Goal: Information Seeking & Learning: Learn about a topic

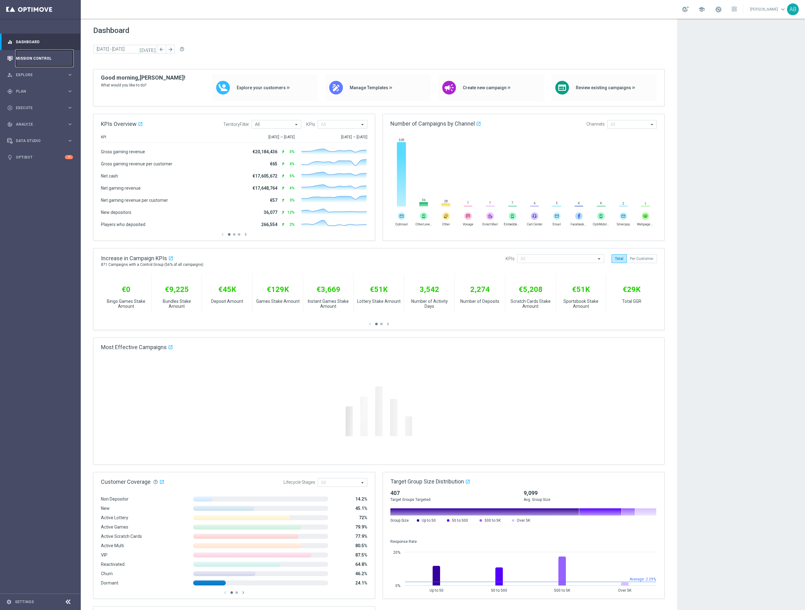
click at [28, 57] on link "Mission Control" at bounding box center [44, 58] width 57 height 16
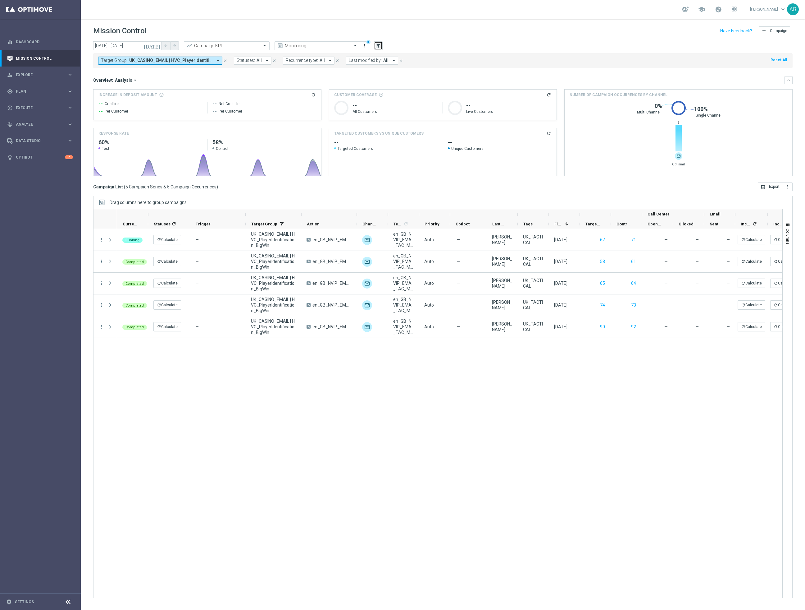
click at [378, 45] on icon "filter_alt" at bounding box center [379, 46] width 6 height 6
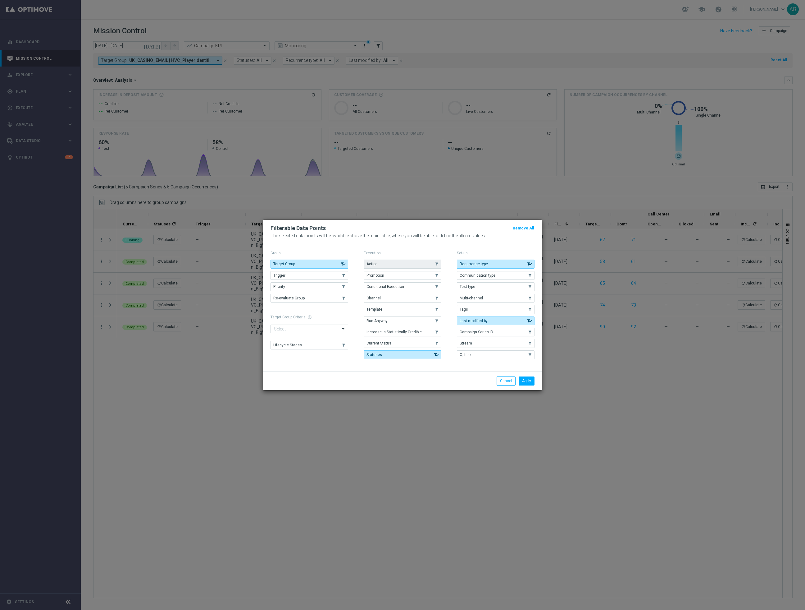
click at [389, 266] on button "Action" at bounding box center [403, 263] width 78 height 9
click at [526, 382] on button "Apply" at bounding box center [527, 380] width 16 height 9
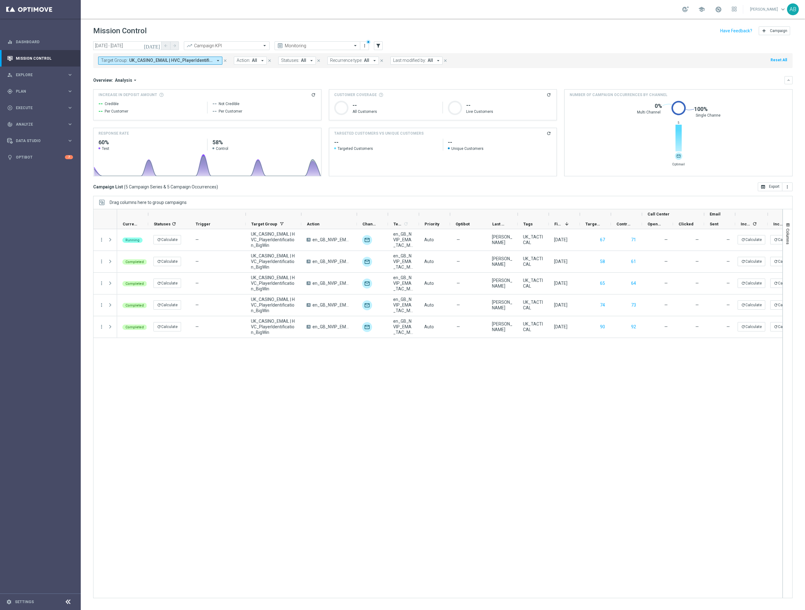
click at [226, 60] on icon "close" at bounding box center [225, 60] width 4 height 4
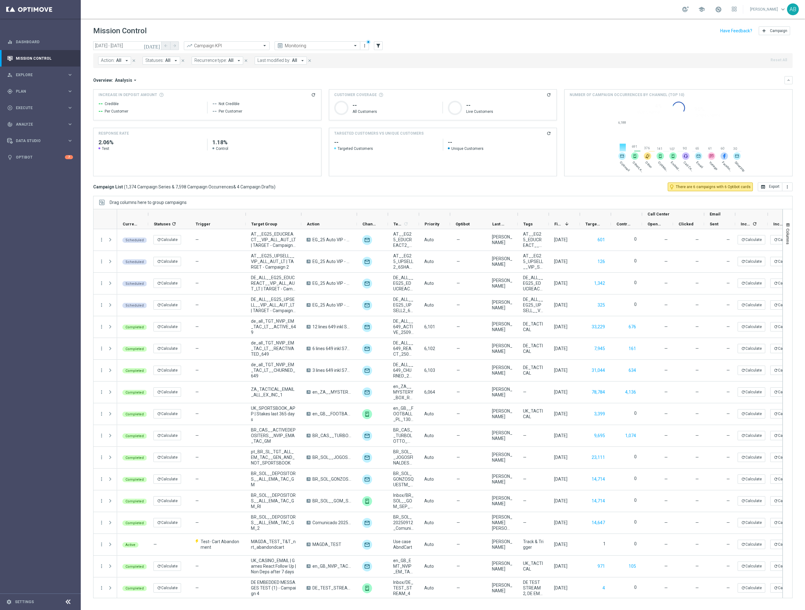
click at [127, 61] on icon "arrow_drop_down" at bounding box center [127, 61] width 6 height 6
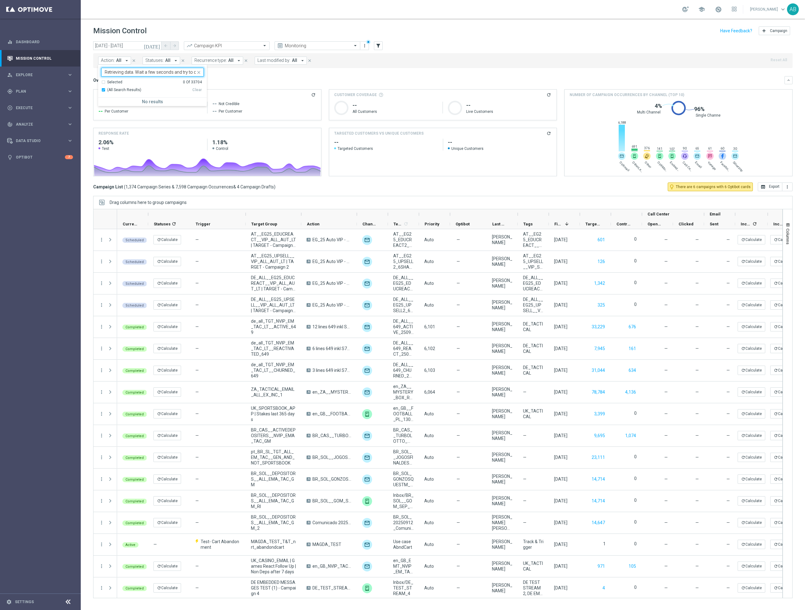
scroll to position [0, 30]
click at [133, 69] on div "Retrieving data. Wait a few seconds and try to cut or copy again." at bounding box center [149, 72] width 94 height 8
click at [202, 71] on span at bounding box center [200, 72] width 8 height 8
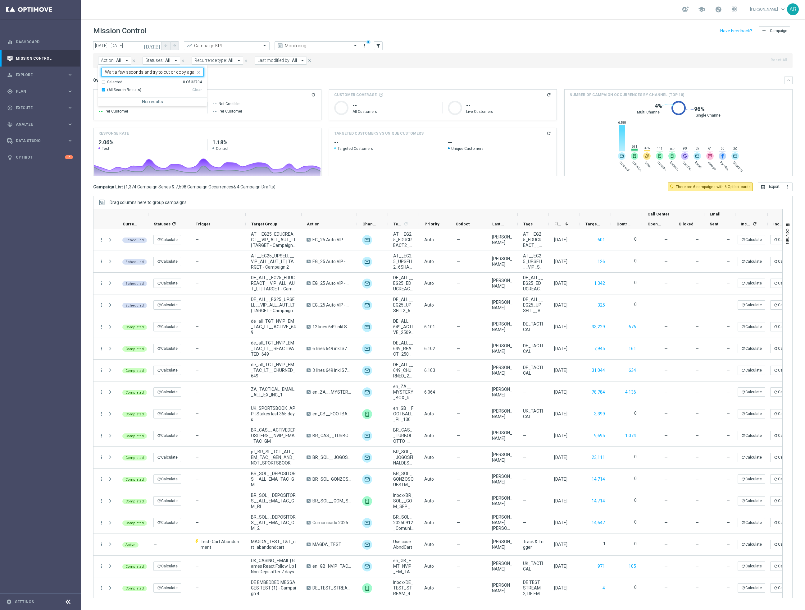
type input "Retrieving data. Wait a few seconds and try to cut or copy again."
click at [200, 71] on icon "close" at bounding box center [198, 72] width 5 height 5
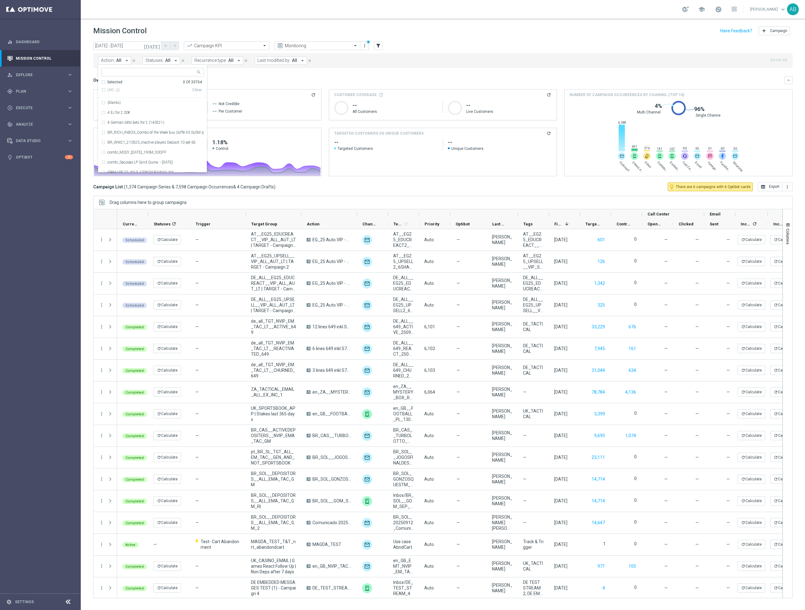
click at [117, 73] on input "text" at bounding box center [150, 72] width 91 height 5
paste input "en_GB_ACQ_GOODLIFE_REBRANDED_NVIP_EMA_TAC_GM"
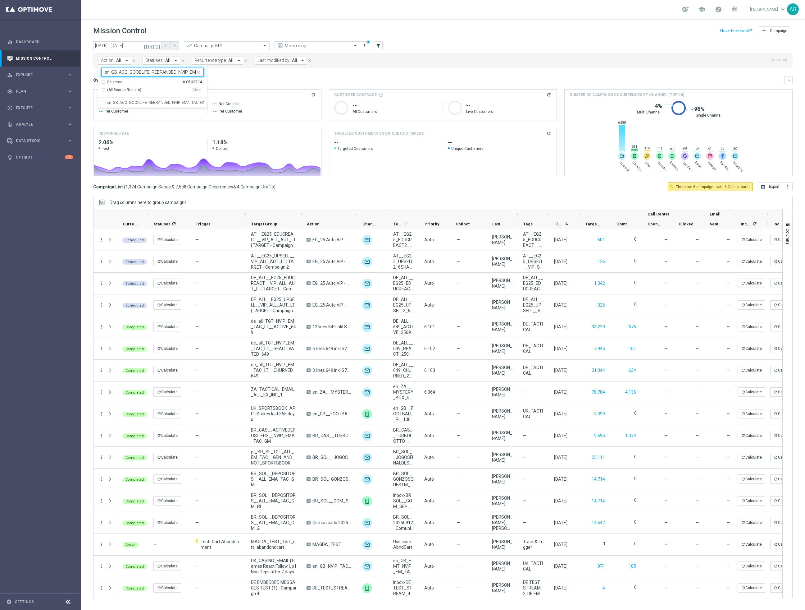
scroll to position [0, 21]
click at [141, 101] on label "en_GB_ACQ_GOODLIFE_REBRANDED_NVIP_EMA_TAC_GM" at bounding box center [156, 103] width 96 height 4
type input "en_GB_ACQ_GOODLIFE_REBRANDED_NVIP_EMA_TAC_GM"
click at [377, 16] on div "school Adam Bloor keyboard_arrow_down AB" at bounding box center [443, 9] width 725 height 19
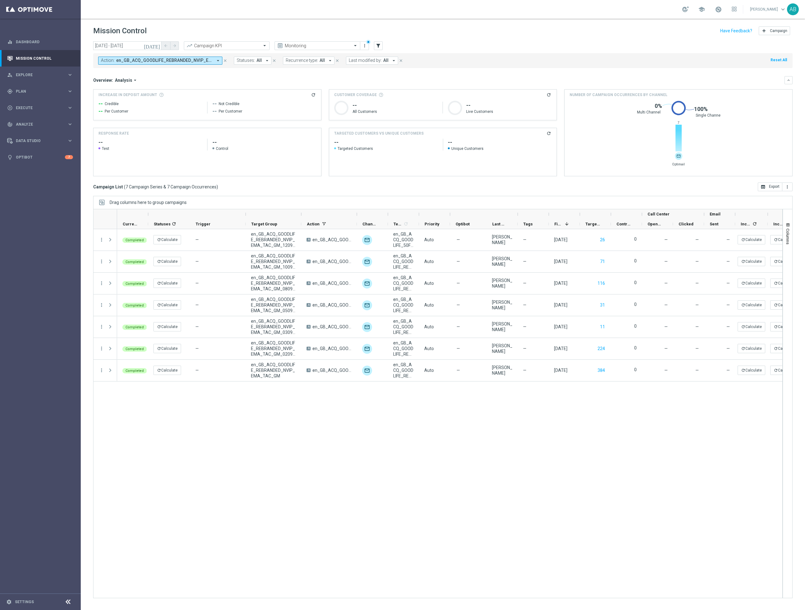
click at [157, 46] on icon "today" at bounding box center [152, 46] width 17 height 6
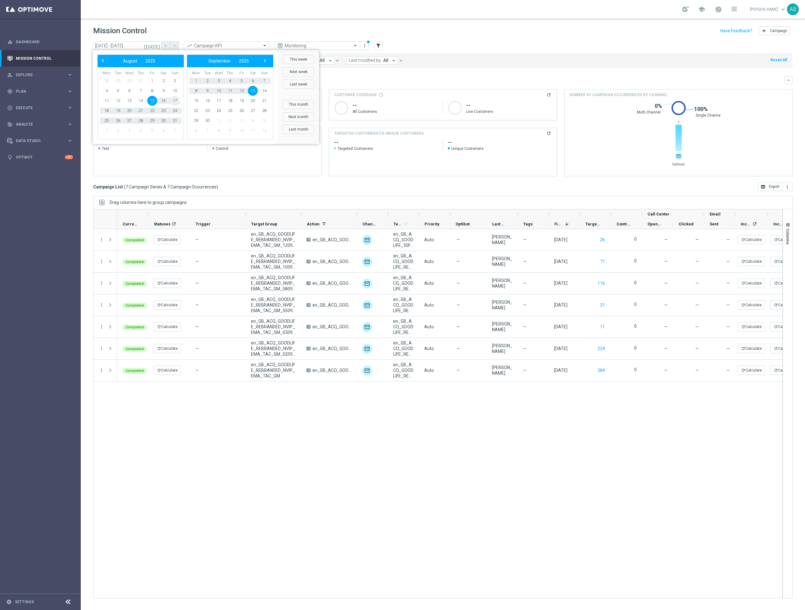
click at [176, 101] on span "17" at bounding box center [175, 101] width 10 height 10
click at [151, 110] on span "22" at bounding box center [152, 111] width 10 height 10
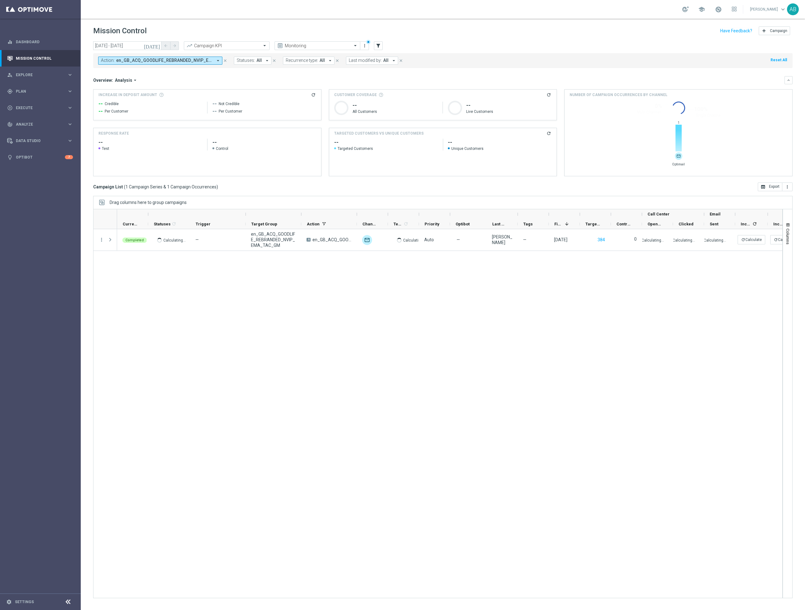
click at [160, 48] on icon "today" at bounding box center [152, 46] width 17 height 6
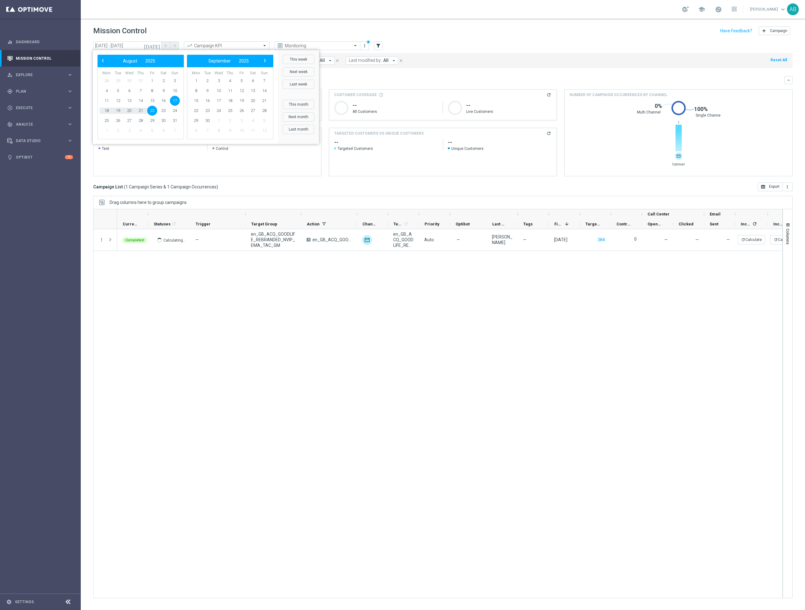
click at [154, 109] on span "22" at bounding box center [152, 111] width 10 height 10
click at [198, 102] on span "15" at bounding box center [196, 101] width 10 height 10
type input "22 Aug 2025 - 15 Sep 2025"
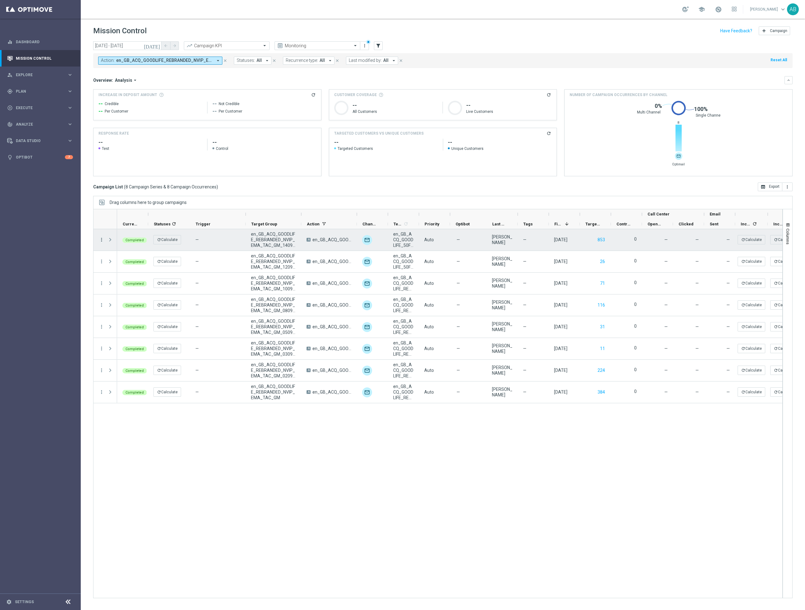
click at [102, 240] on icon "more_vert" at bounding box center [102, 240] width 6 height 6
click at [131, 261] on span "Channel Metrics" at bounding box center [128, 261] width 29 height 4
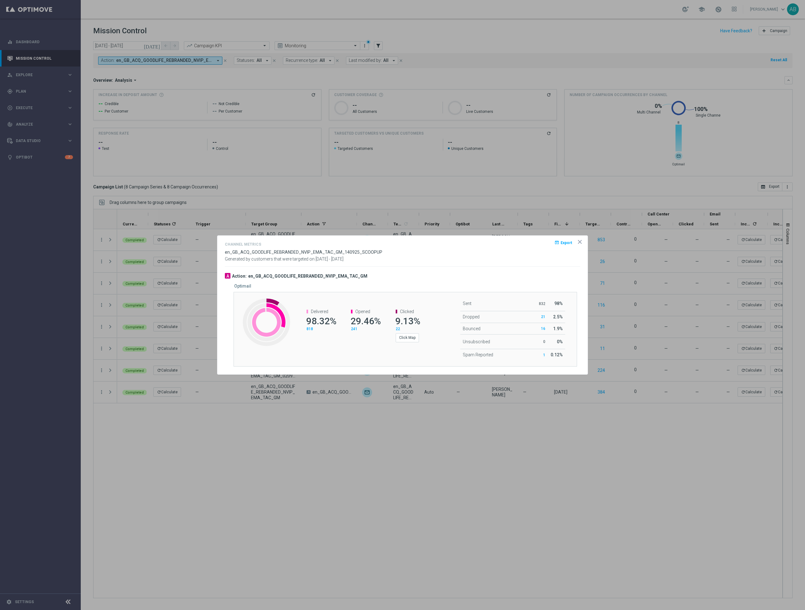
click at [580, 241] on icon "icon" at bounding box center [580, 241] width 3 height 3
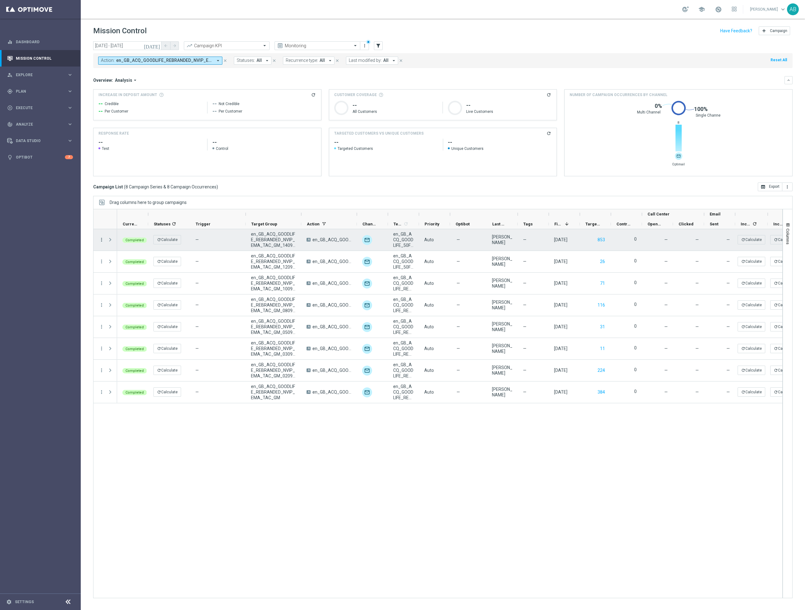
click at [102, 240] on icon "more_vert" at bounding box center [102, 240] width 6 height 6
click at [133, 255] on div "show_chart Campaign Metrics" at bounding box center [140, 253] width 70 height 9
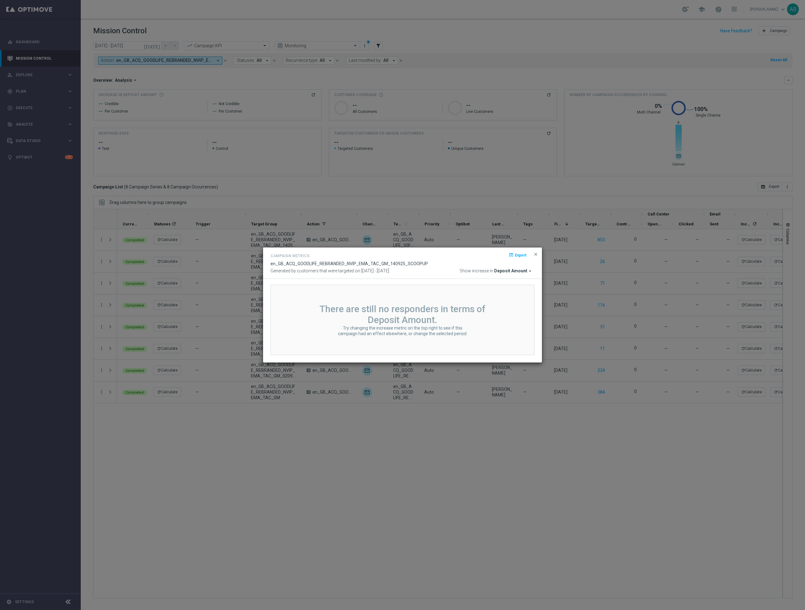
click at [538, 255] on button "close" at bounding box center [536, 253] width 6 height 7
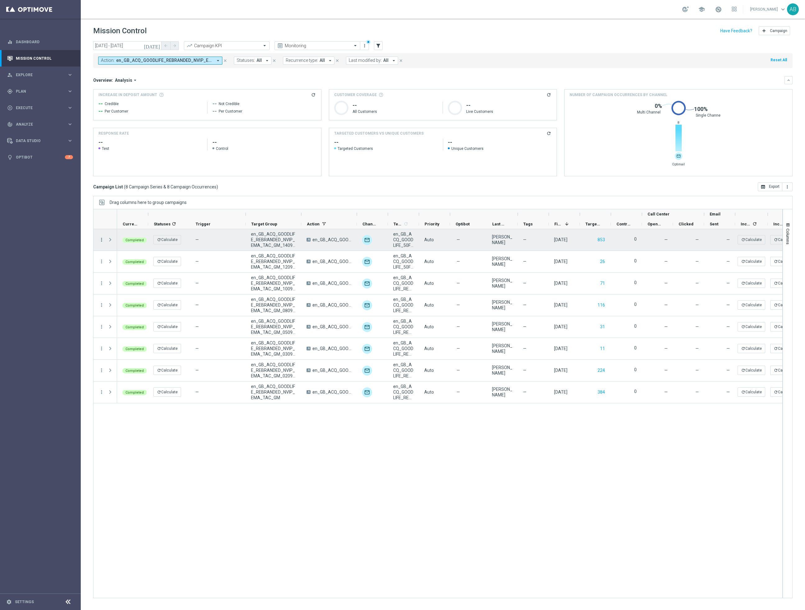
click at [102, 239] on icon "more_vert" at bounding box center [102, 240] width 6 height 6
click at [132, 277] on span "Go to Campaign Analysis" at bounding box center [136, 279] width 44 height 4
click at [599, 239] on button "853" at bounding box center [601, 240] width 9 height 8
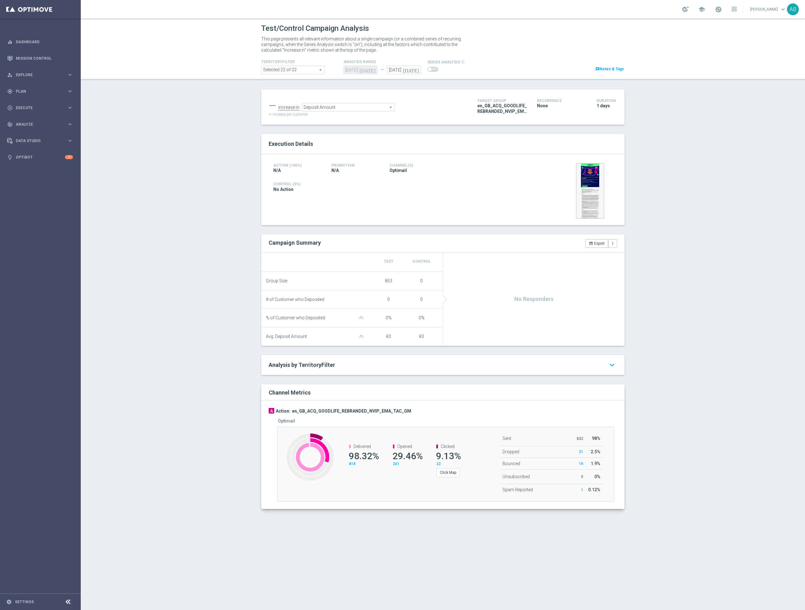
click at [416, 67] on icon "today" at bounding box center [412, 69] width 18 height 7
click at [403, 122] on span "15" at bounding box center [401, 125] width 10 height 10
type input "15 Sep 2025"
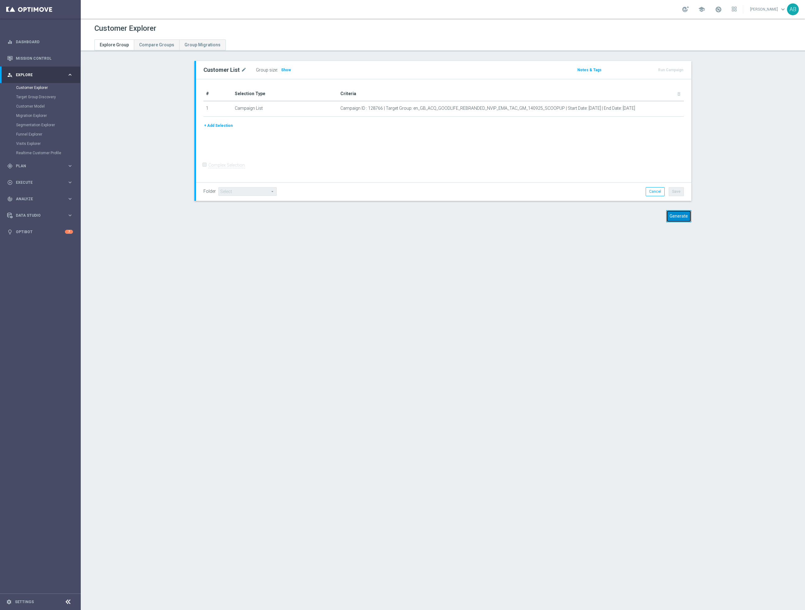
click at [676, 214] on button "Generate" at bounding box center [679, 216] width 25 height 12
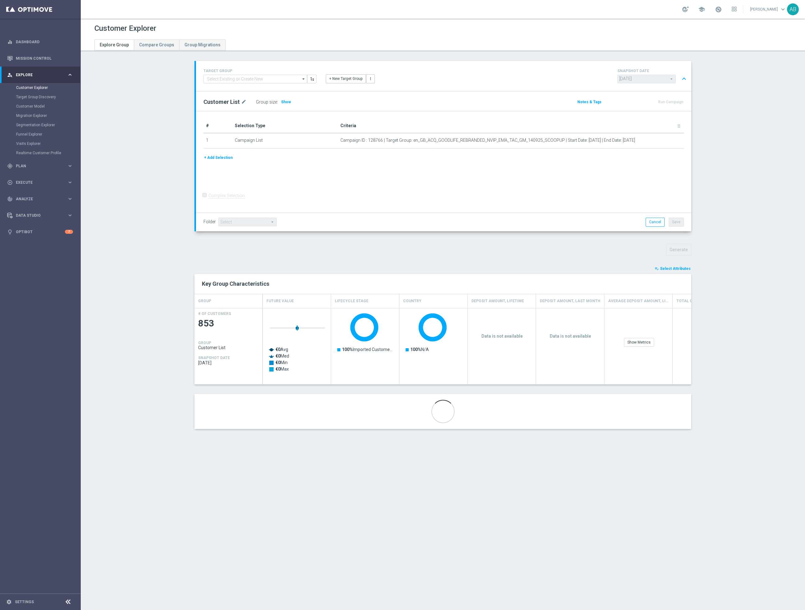
click at [672, 271] on button "playlist_add_check Select Attributes" at bounding box center [672, 268] width 37 height 7
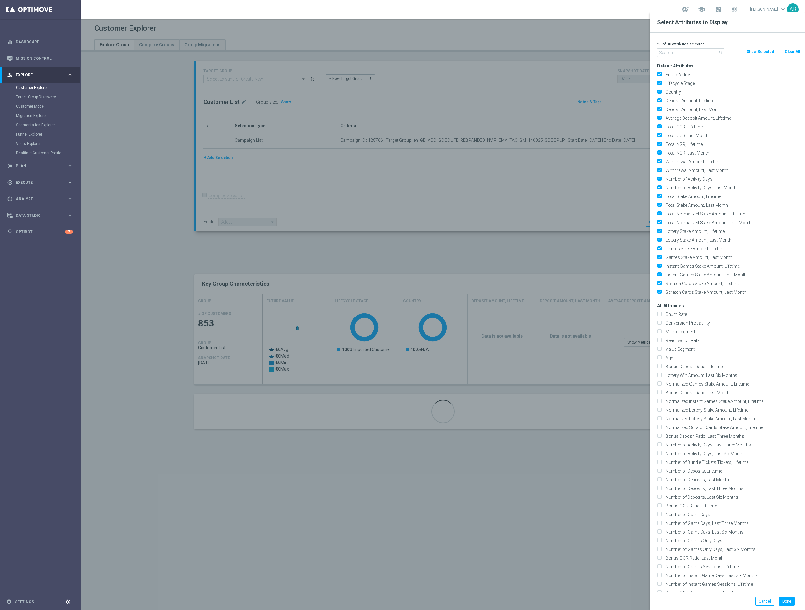
click at [791, 46] on p "26 of 30 attributes selected" at bounding box center [729, 44] width 143 height 5
click at [791, 50] on button "Clear All" at bounding box center [793, 51] width 16 height 7
checkbox input "false"
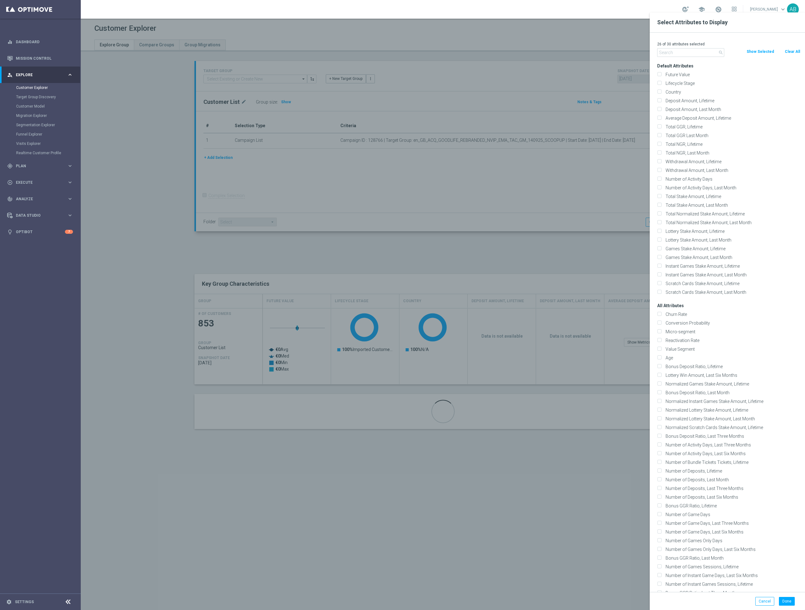
checkbox input "false"
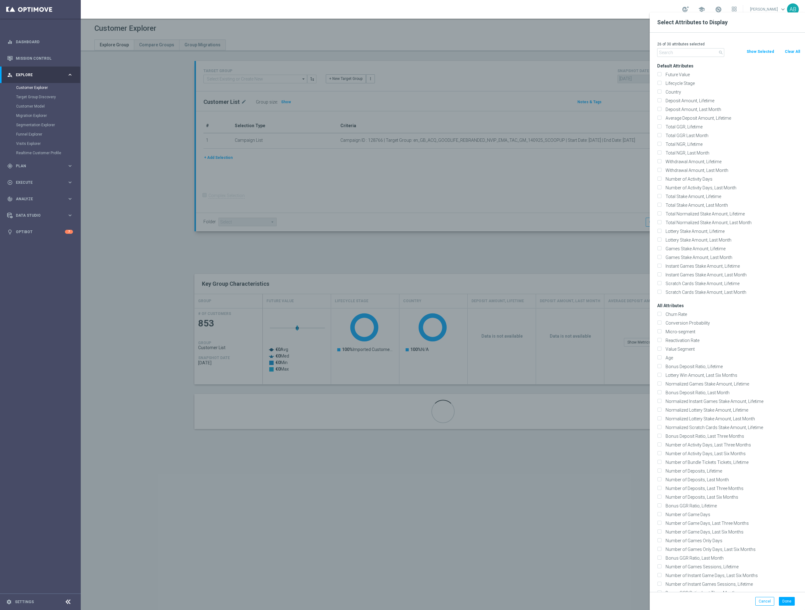
checkbox input "false"
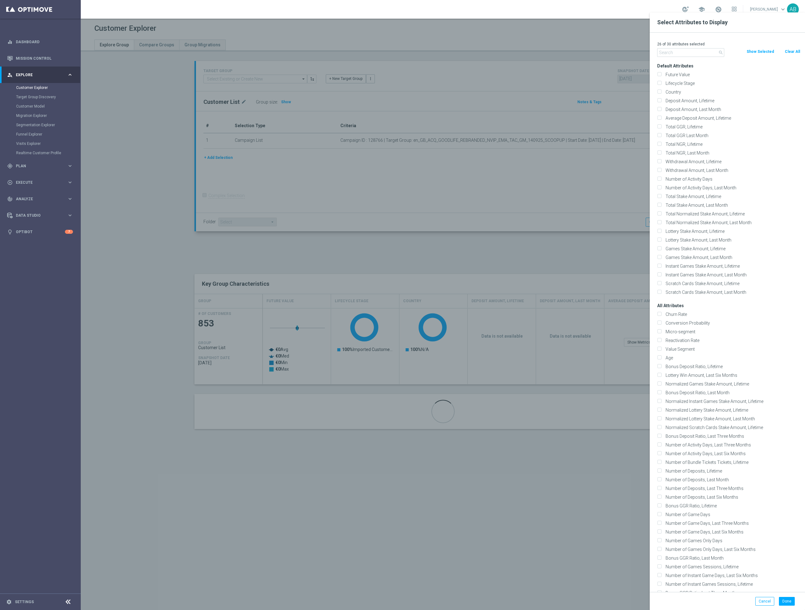
checkbox input "false"
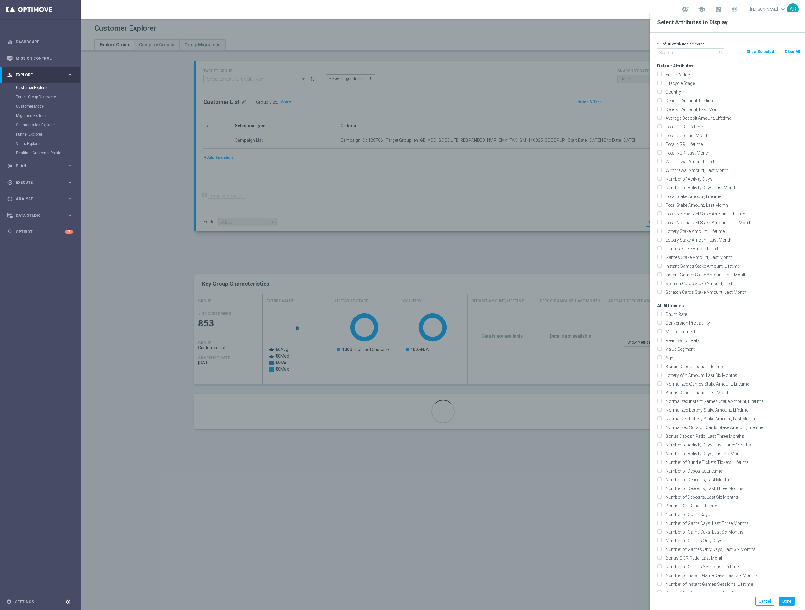
checkbox input "false"
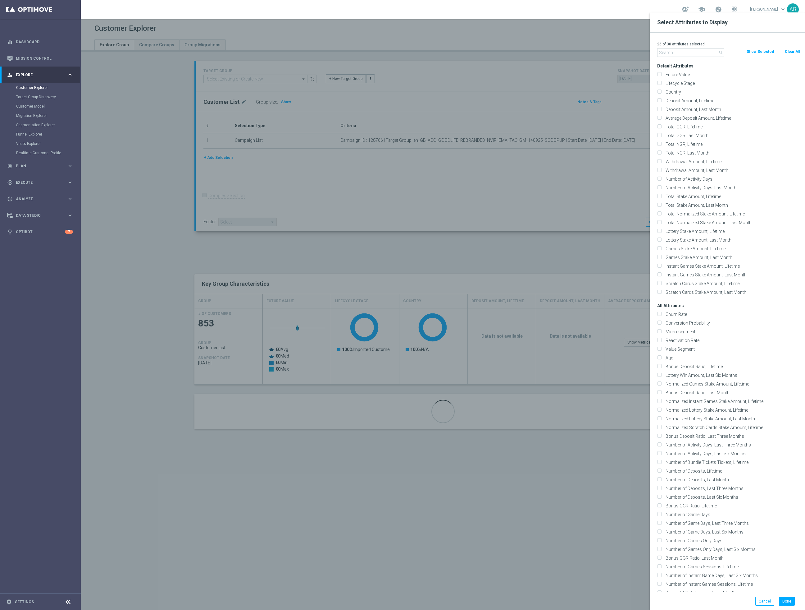
checkbox input "false"
click at [682, 56] on input "text" at bounding box center [691, 52] width 67 height 9
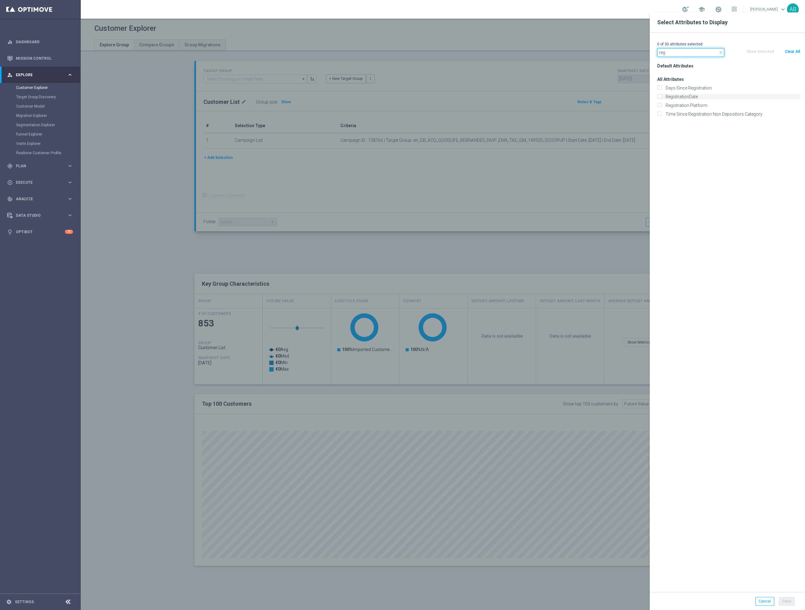
type input "reg"
click at [685, 95] on label "RegistrationDate" at bounding box center [732, 97] width 137 height 6
click at [662, 95] on input "RegistrationDate" at bounding box center [660, 97] width 4 height 4
checkbox input "true"
click at [674, 52] on input "reg" at bounding box center [691, 52] width 67 height 9
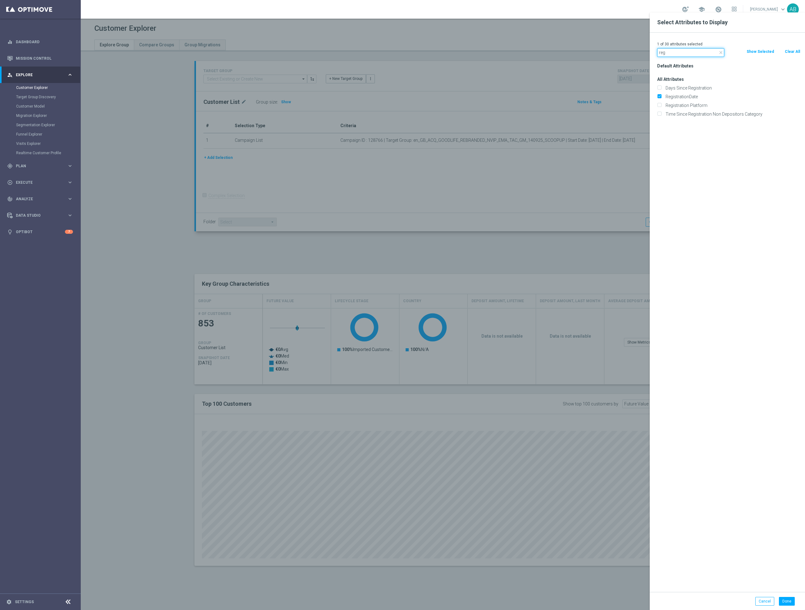
click at [674, 52] on input "reg" at bounding box center [691, 52] width 67 height 9
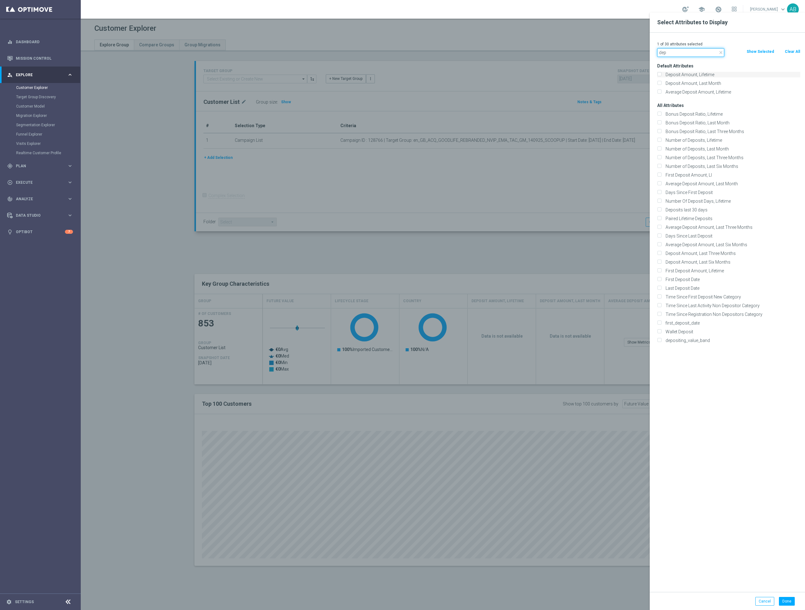
type input "dep"
click at [689, 75] on label "Deposit Amount, Lifetime" at bounding box center [732, 75] width 137 height 6
click at [662, 75] on input "Deposit Amount, Lifetime" at bounding box center [660, 75] width 4 height 4
checkbox input "true"
click at [786, 602] on button "Done" at bounding box center [787, 601] width 16 height 9
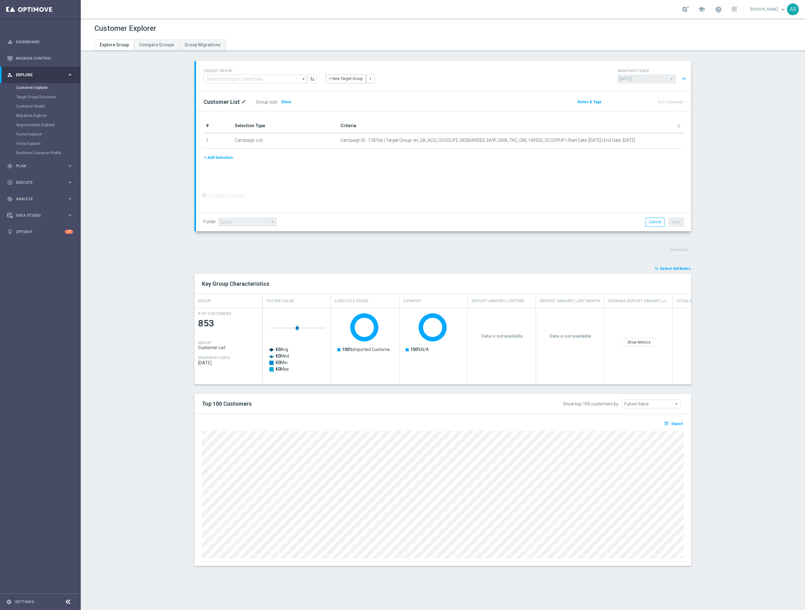
type input "Search"
